Goal: Navigation & Orientation: Find specific page/section

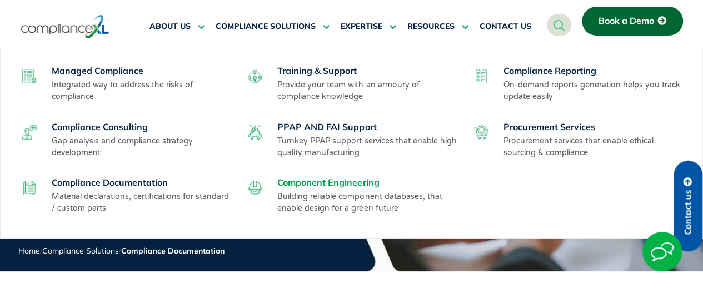
click at [330, 179] on link "Component Engineering" at bounding box center [328, 182] width 102 height 11
click at [161, 179] on link "Compliance Documentation" at bounding box center [110, 182] width 116 height 11
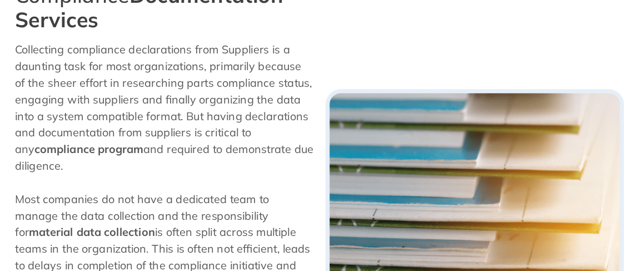
scroll to position [215, 0]
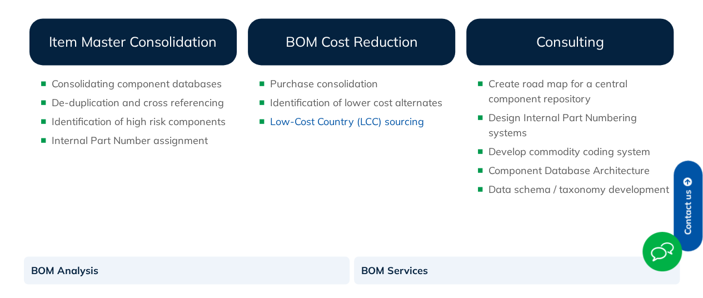
scroll to position [671, 0]
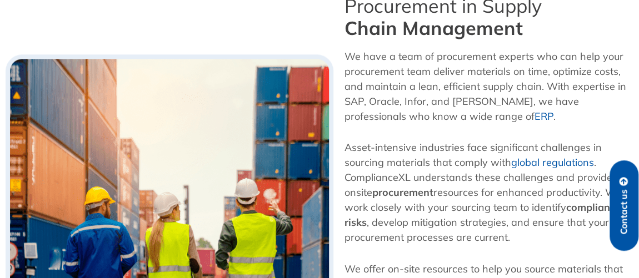
scroll to position [296, 0]
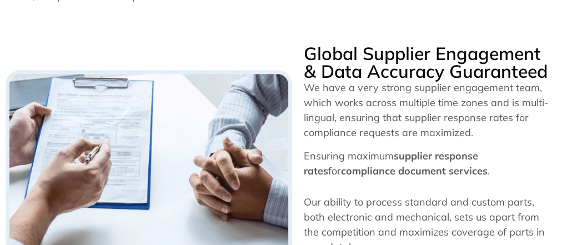
scroll to position [534, 0]
